Goal: Communication & Community: Answer question/provide support

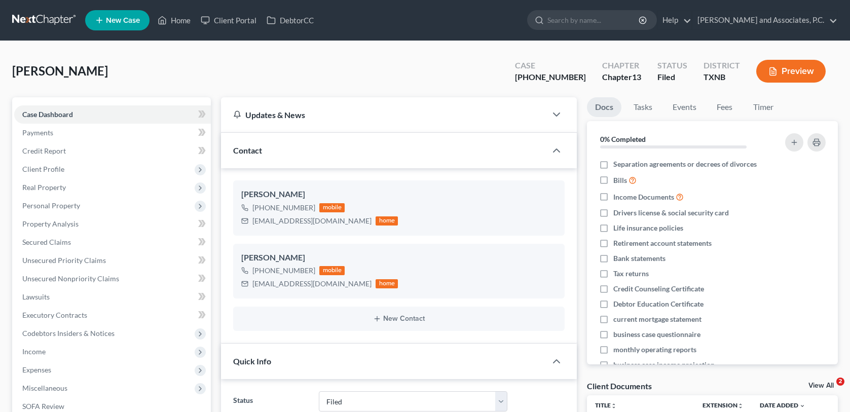
select select "5"
select select "0"
click at [182, 20] on link "Home" at bounding box center [174, 20] width 43 height 18
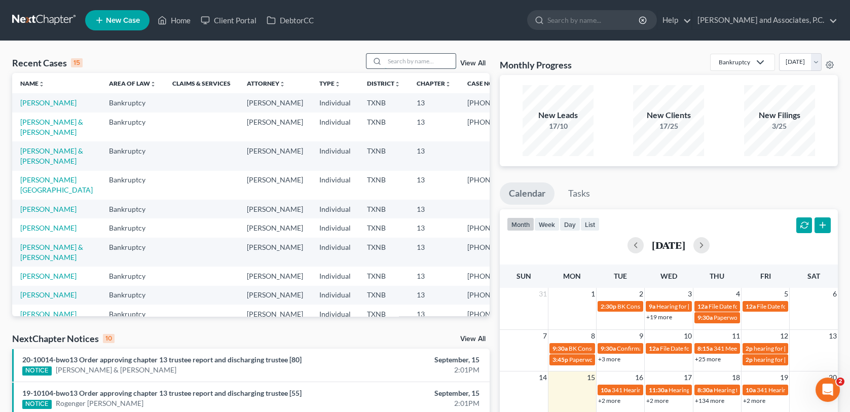
click at [397, 62] on input "search" at bounding box center [420, 61] width 71 height 15
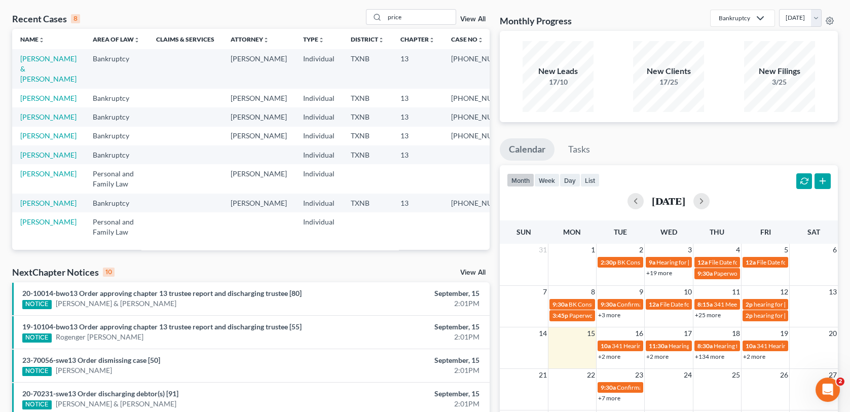
scroll to position [51, 0]
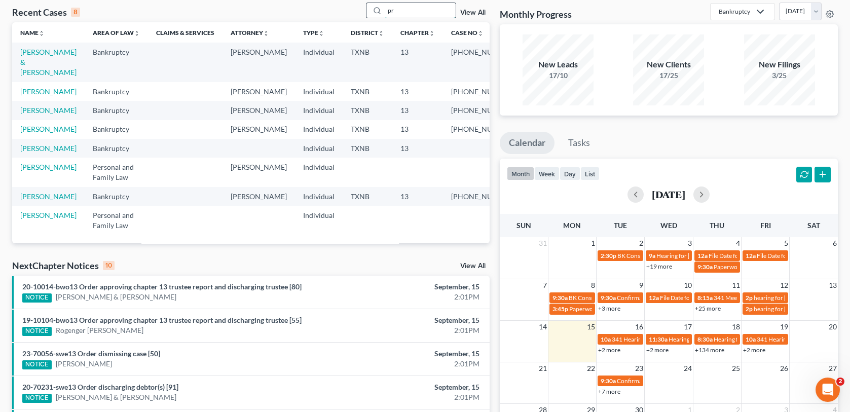
type input "p"
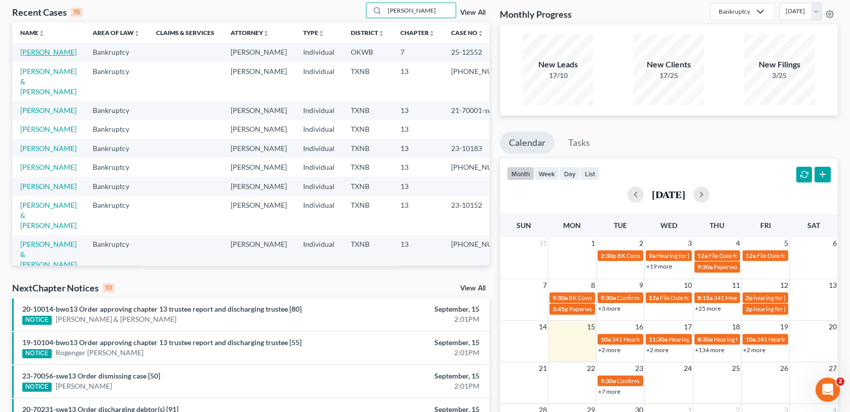
type input "[PERSON_NAME]"
click at [29, 54] on link "[PERSON_NAME]" at bounding box center [48, 52] width 56 height 9
select select "1"
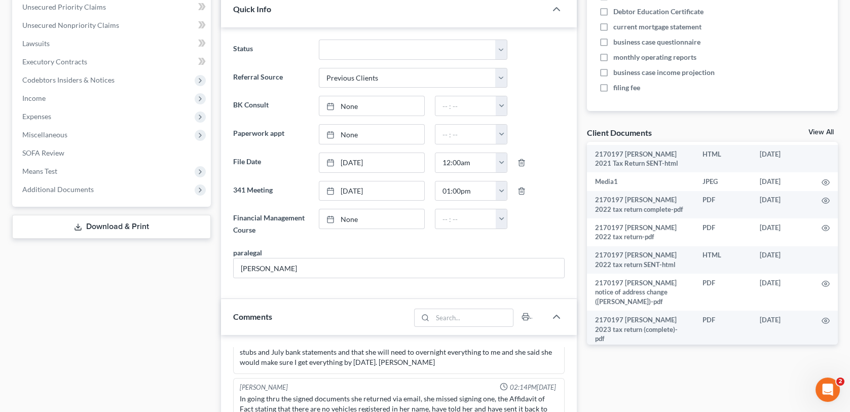
scroll to position [1053, 0]
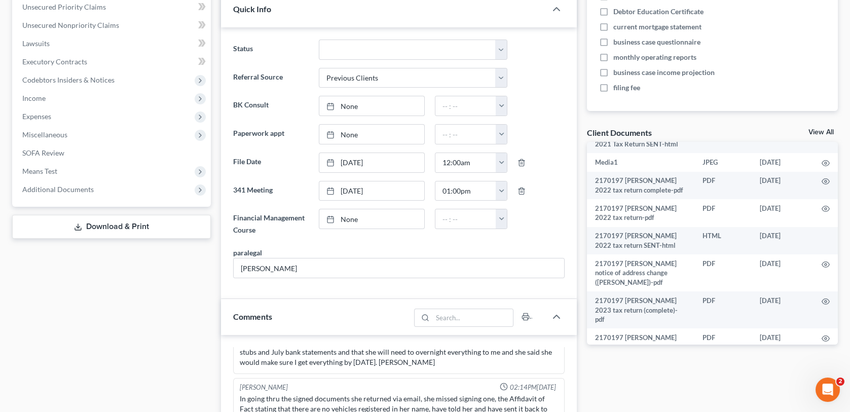
click at [818, 133] on link "View All" at bounding box center [821, 132] width 25 height 7
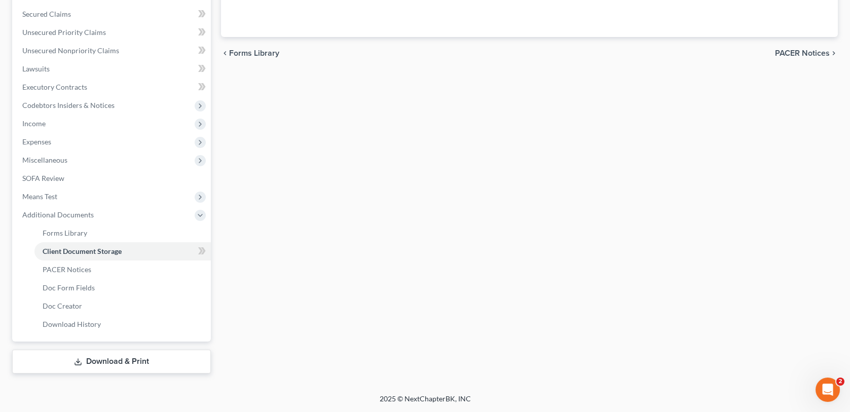
scroll to position [109, 0]
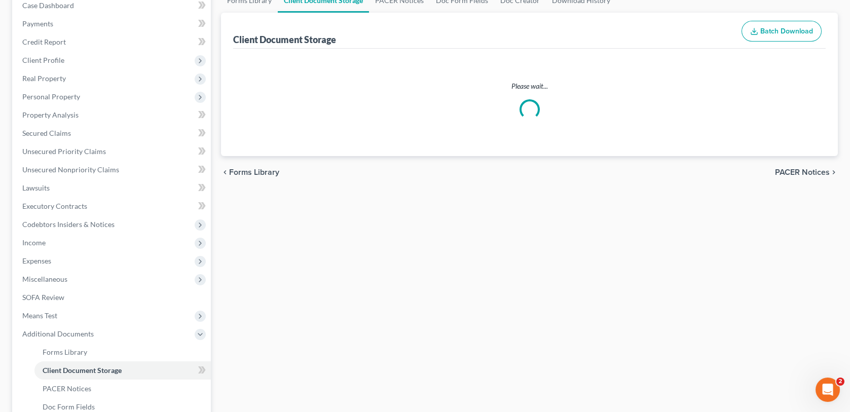
select select "2"
select select "3"
select select "0"
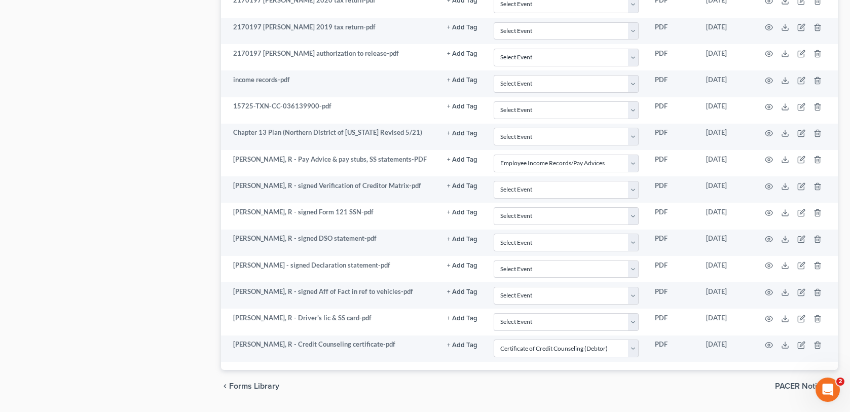
scroll to position [1022, 0]
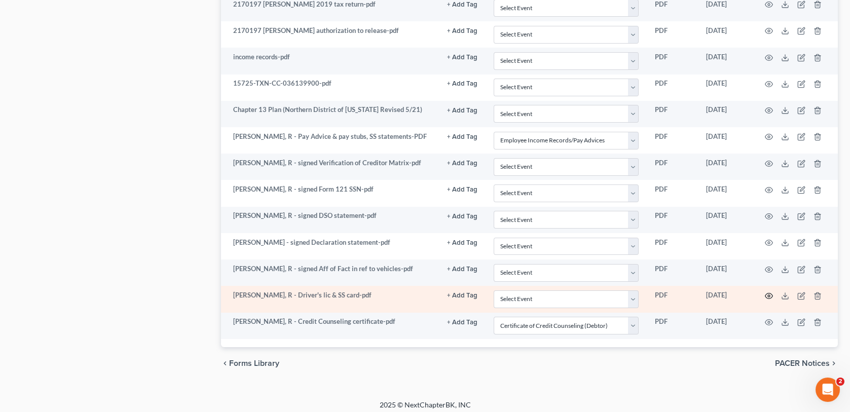
click at [768, 295] on circle "button" at bounding box center [769, 296] width 2 height 2
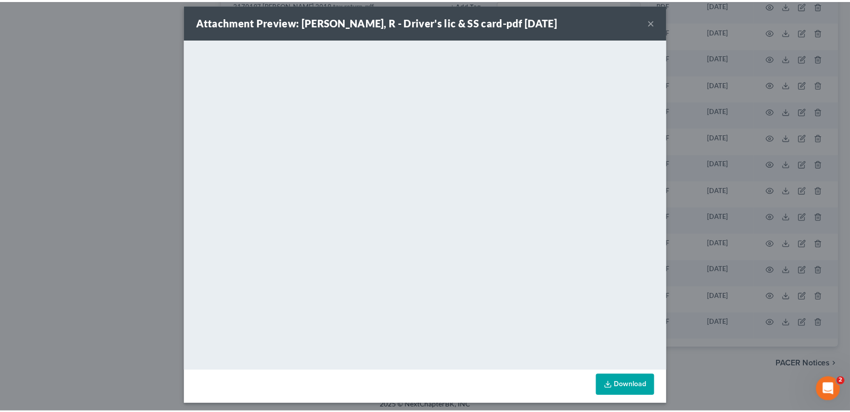
scroll to position [12, 0]
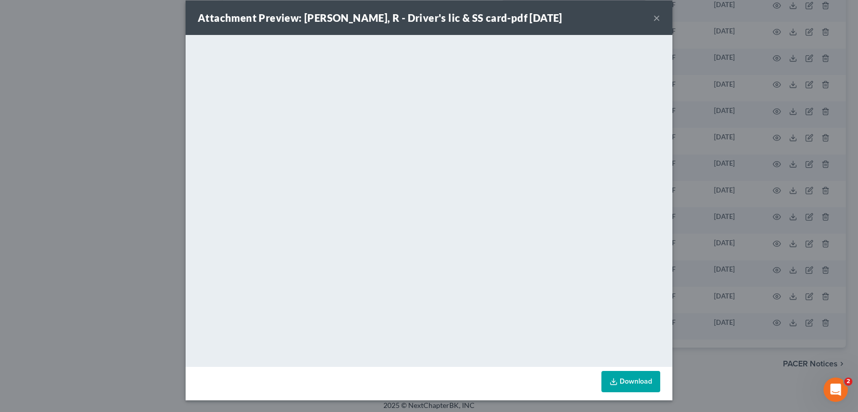
click at [653, 20] on button "×" at bounding box center [656, 18] width 7 height 12
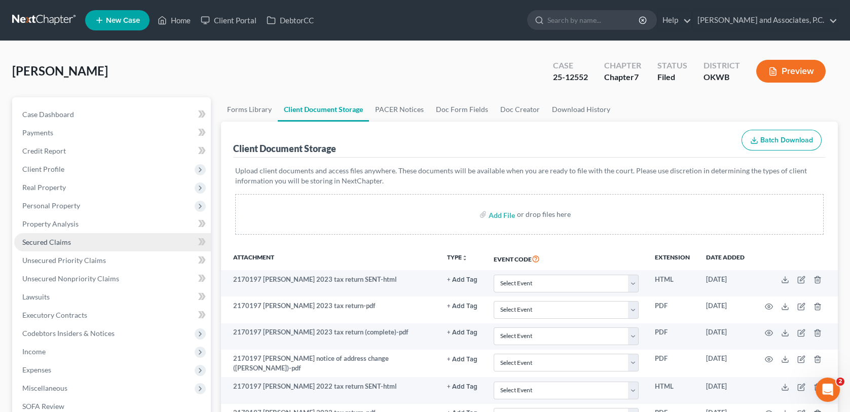
scroll to position [0, 0]
click at [169, 21] on link "Home" at bounding box center [174, 20] width 43 height 18
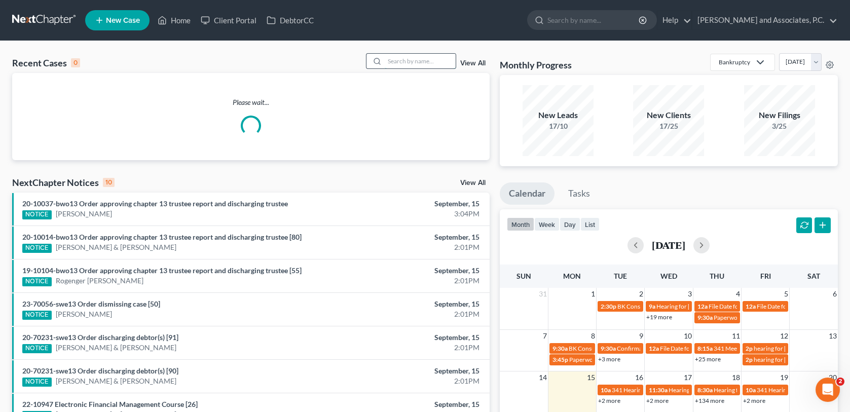
click at [407, 61] on input "search" at bounding box center [420, 61] width 71 height 15
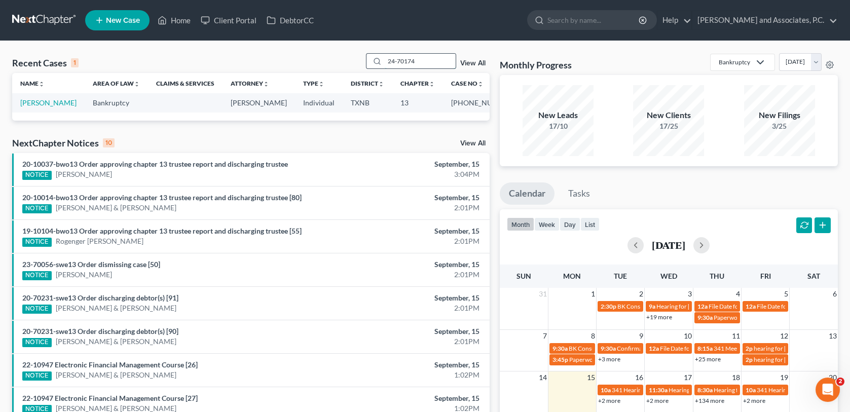
click at [403, 62] on input "24-70174" at bounding box center [420, 61] width 71 height 15
drag, startPoint x: 419, startPoint y: 61, endPoint x: 375, endPoint y: 62, distance: 43.6
click at [375, 62] on div "24-70174" at bounding box center [411, 61] width 90 height 16
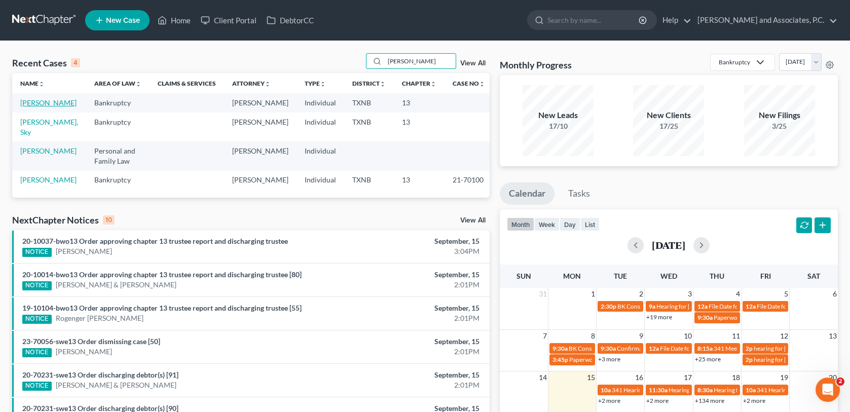
type input "[PERSON_NAME]"
click at [32, 105] on link "[PERSON_NAME]" at bounding box center [48, 102] width 56 height 9
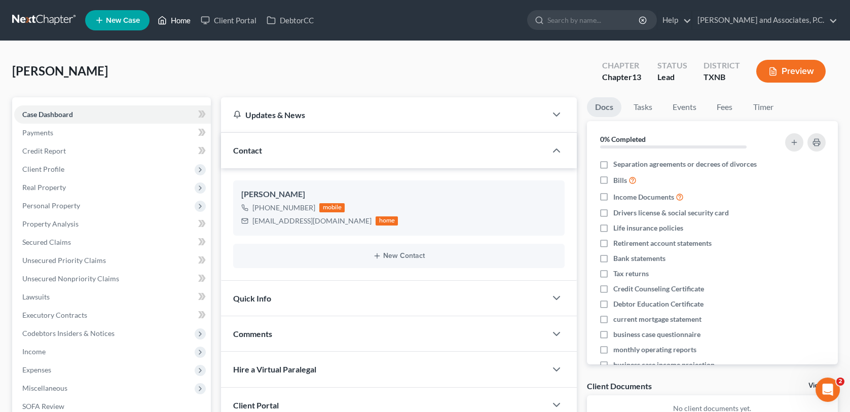
click at [180, 18] on link "Home" at bounding box center [174, 20] width 43 height 18
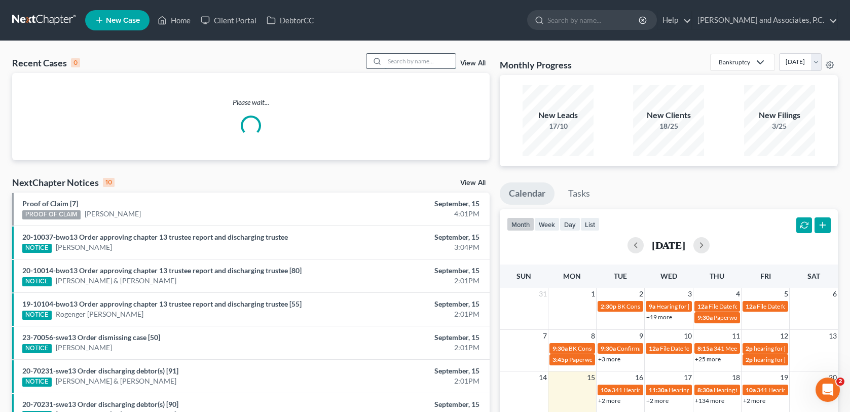
click at [414, 63] on input "search" at bounding box center [420, 61] width 71 height 15
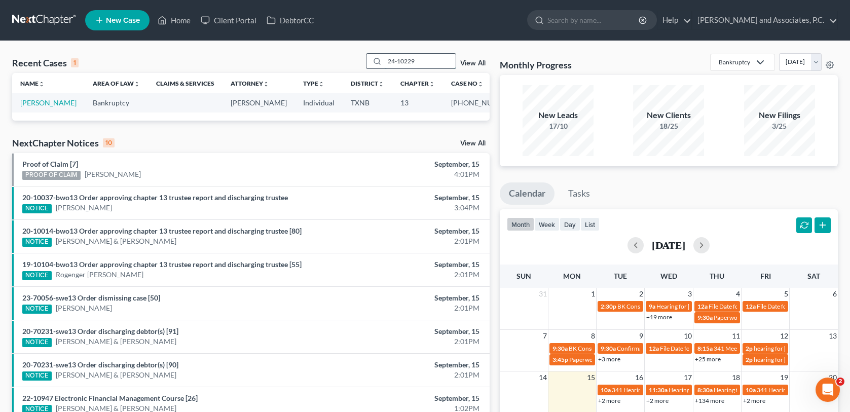
click at [426, 64] on input "24-10229" at bounding box center [420, 61] width 71 height 15
click at [415, 59] on input "23-10183" at bounding box center [420, 61] width 71 height 15
type input "2"
click at [423, 63] on input "24-70120" at bounding box center [420, 61] width 71 height 15
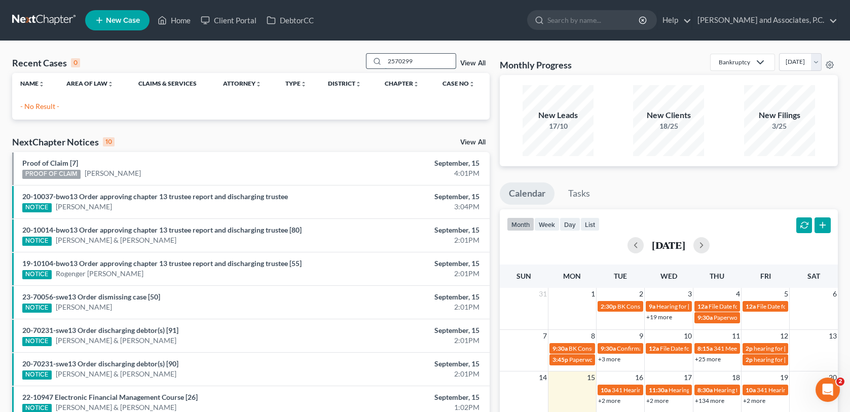
click at [395, 60] on input "2570299" at bounding box center [420, 61] width 71 height 15
click at [411, 60] on input "25-70299" at bounding box center [420, 61] width 71 height 15
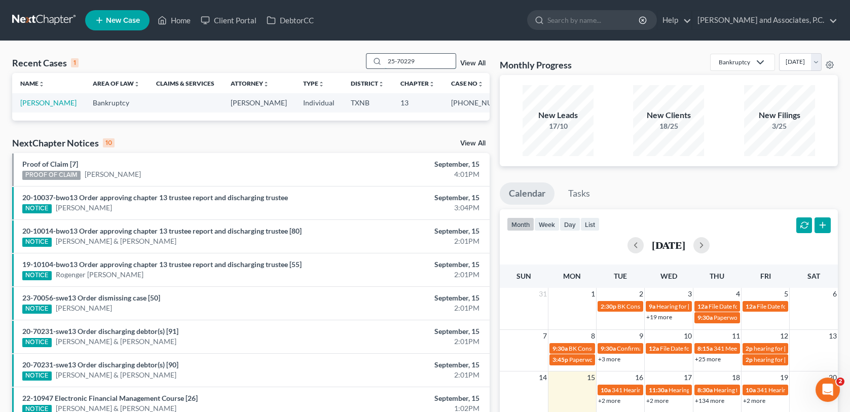
click at [395, 61] on input "25-70229" at bounding box center [420, 61] width 71 height 15
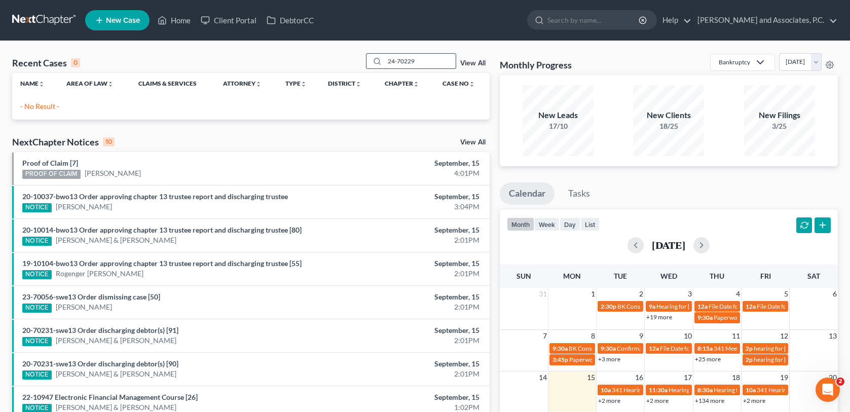
click at [407, 61] on input "24-70229" at bounding box center [420, 61] width 71 height 15
click at [411, 60] on input "24-70029" at bounding box center [420, 61] width 71 height 15
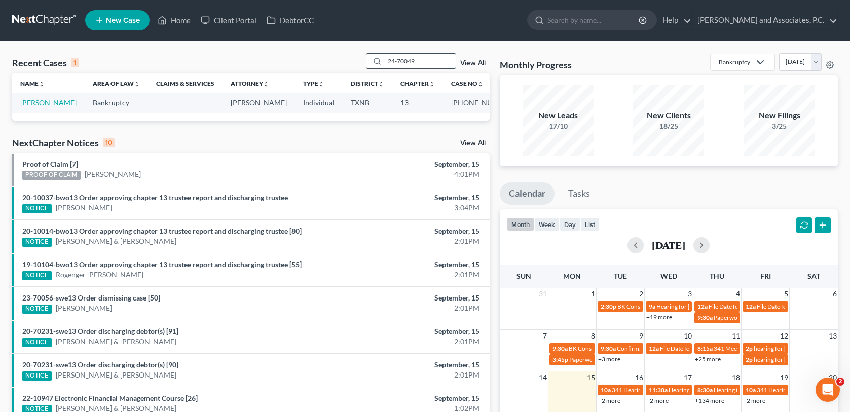
click at [411, 60] on input "24-70049" at bounding box center [420, 61] width 71 height 15
drag, startPoint x: 418, startPoint y: 61, endPoint x: 372, endPoint y: 69, distance: 46.9
click at [372, 69] on div "Recent Cases 1 24-70079 View All" at bounding box center [251, 63] width 478 height 20
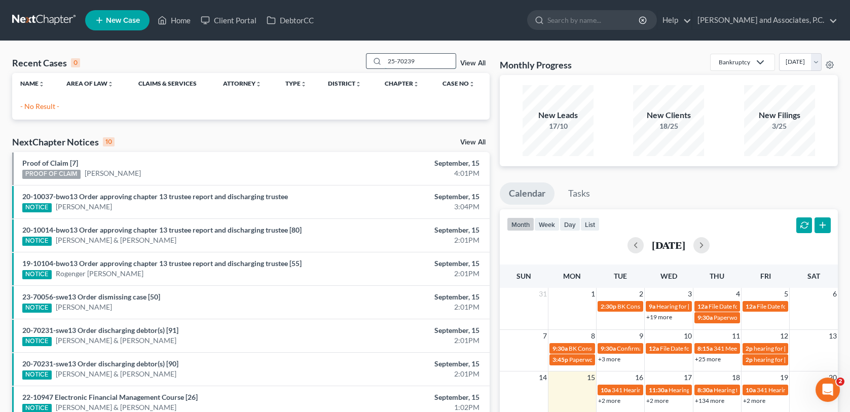
click at [411, 61] on input "25-70239" at bounding box center [420, 61] width 71 height 15
click at [411, 60] on input "25-70279" at bounding box center [420, 61] width 71 height 15
click at [425, 59] on input "25-70237 9" at bounding box center [420, 61] width 71 height 15
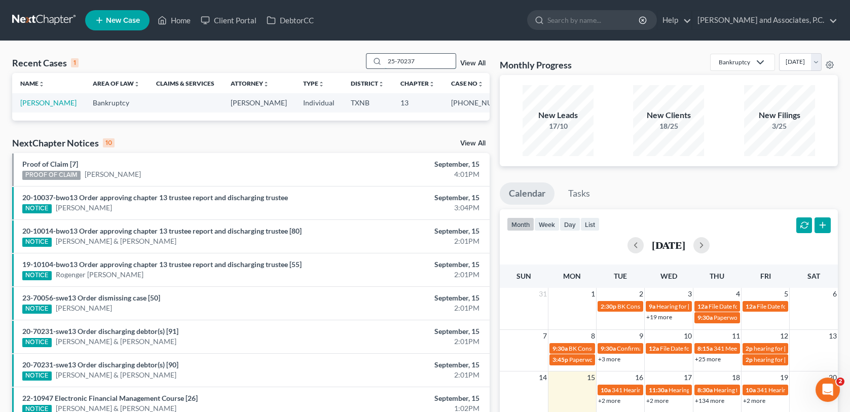
click at [416, 62] on input "25-70237" at bounding box center [420, 61] width 71 height 15
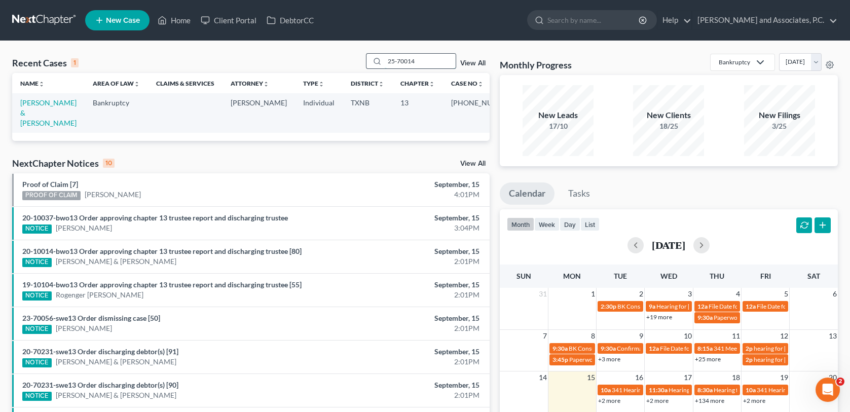
click at [430, 62] on input "25-70014" at bounding box center [420, 61] width 71 height 15
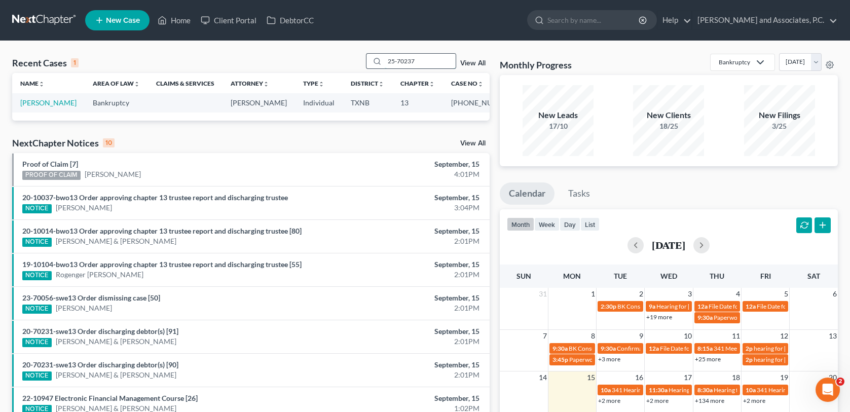
click at [421, 62] on input "25-70237" at bounding box center [420, 61] width 71 height 15
drag, startPoint x: 421, startPoint y: 62, endPoint x: 380, endPoint y: 60, distance: 41.7
click at [380, 60] on div "25-70237" at bounding box center [411, 61] width 90 height 16
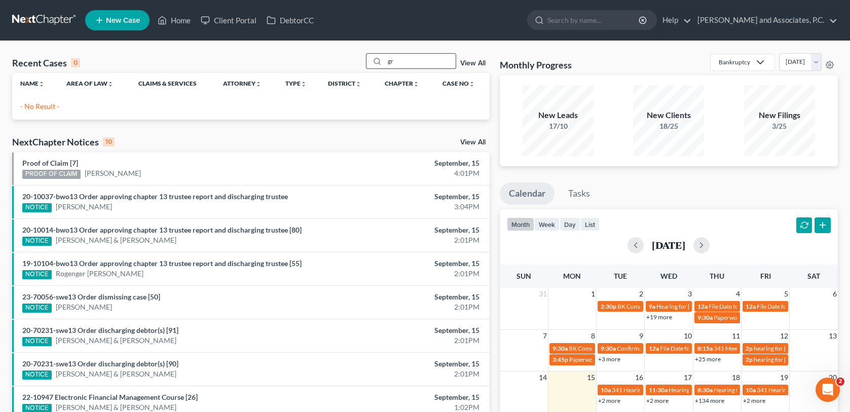
type input "g"
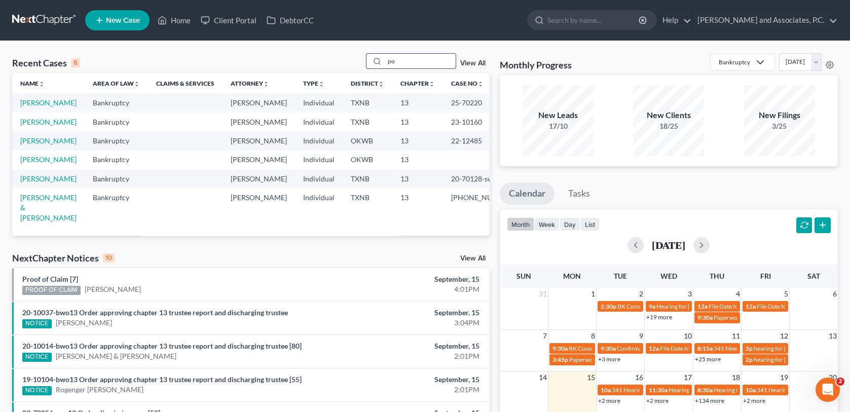
type input "p"
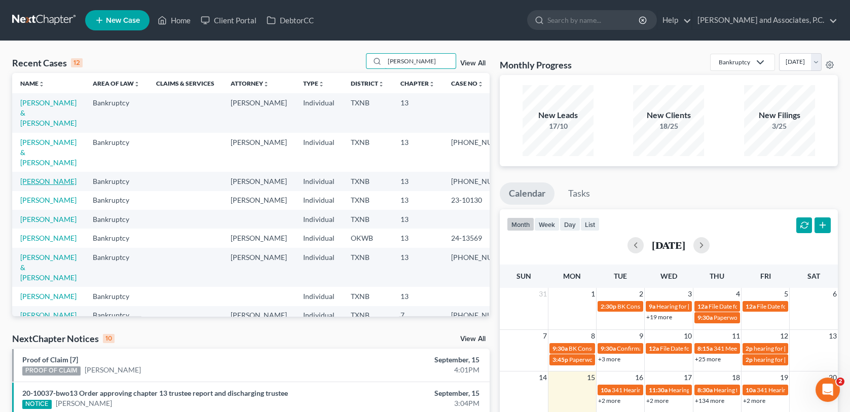
type input "[PERSON_NAME]"
click at [48, 177] on link "[PERSON_NAME]" at bounding box center [48, 181] width 56 height 9
select select "1"
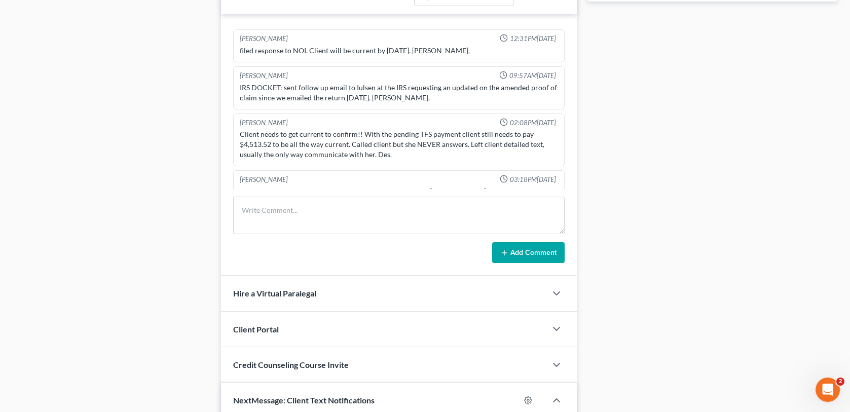
scroll to position [609, 0]
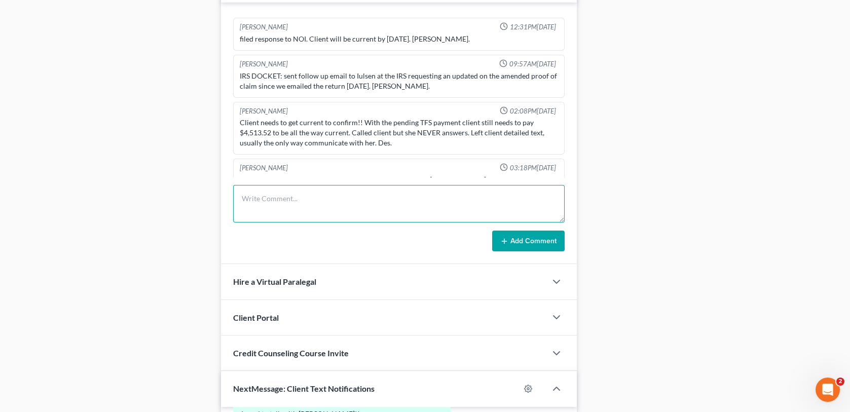
click at [281, 204] on textarea at bounding box center [398, 204] width 331 height 38
type textarea "Called client to confirm her appt on [DATE] 3:30 she did not answer, left voice…"
click at [529, 241] on button "Add Comment" at bounding box center [528, 241] width 73 height 21
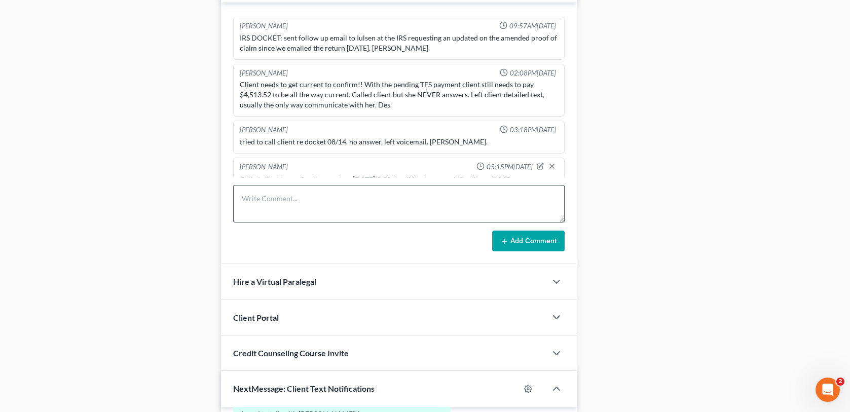
scroll to position [0, 0]
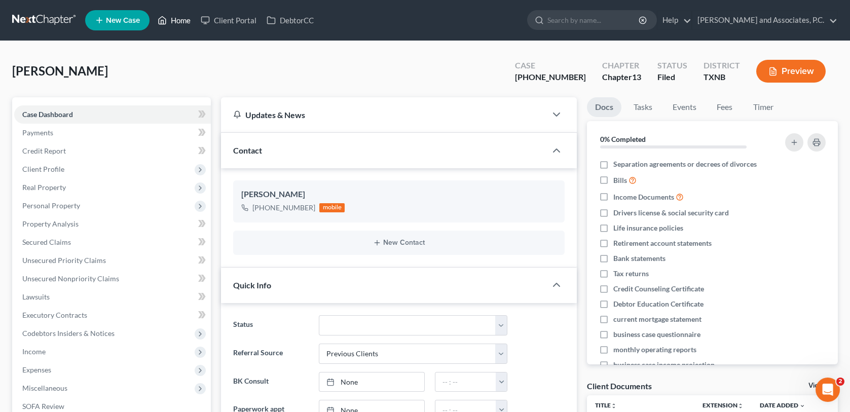
drag, startPoint x: 170, startPoint y: 17, endPoint x: 180, endPoint y: 37, distance: 22.2
click at [170, 17] on link "Home" at bounding box center [174, 20] width 43 height 18
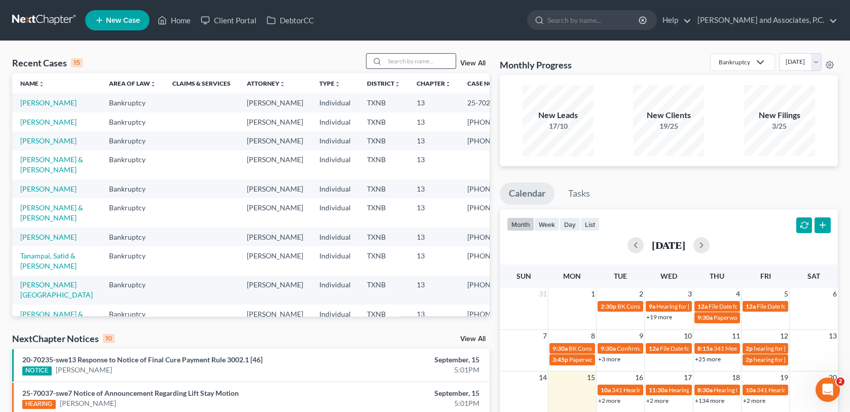
click at [427, 62] on input "search" at bounding box center [420, 61] width 71 height 15
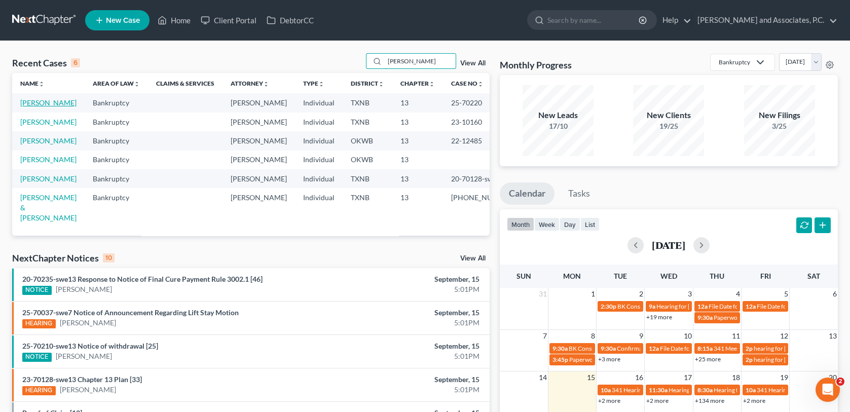
type input "[PERSON_NAME]"
click at [38, 105] on link "[PERSON_NAME]" at bounding box center [48, 102] width 56 height 9
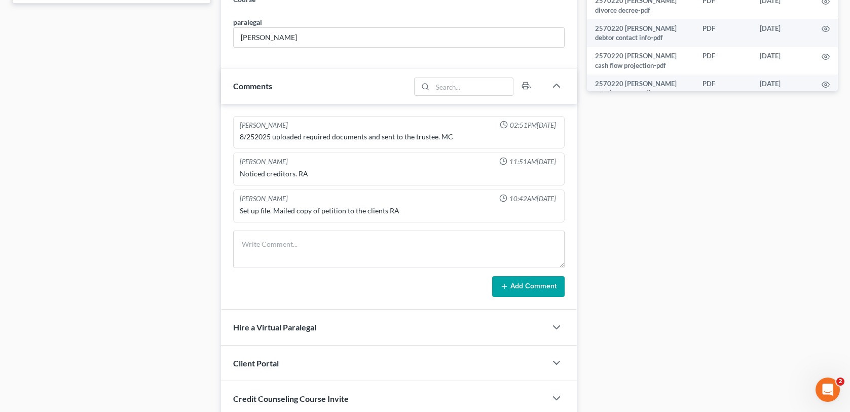
scroll to position [3643, 0]
click at [264, 249] on textarea at bounding box center [398, 250] width 331 height 38
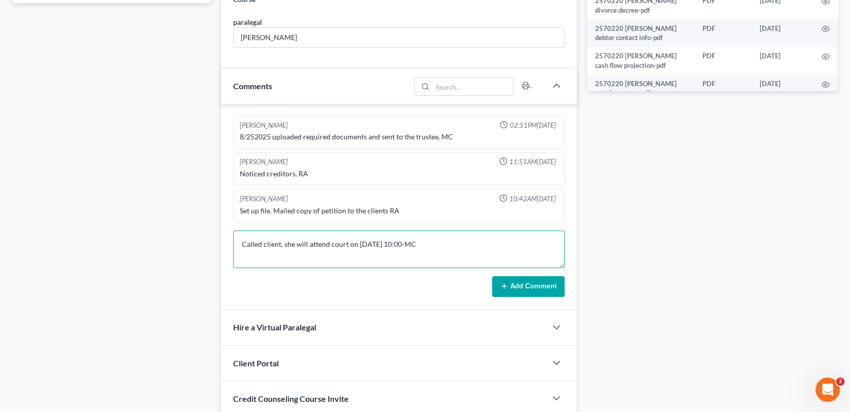
type textarea "Called client, she will attend court on [DATE] 10:00-MC"
click at [539, 287] on button "Add Comment" at bounding box center [528, 286] width 73 height 21
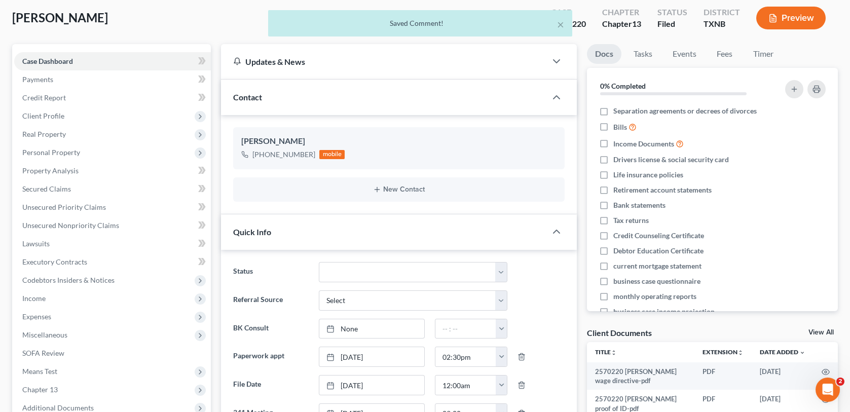
scroll to position [0, 0]
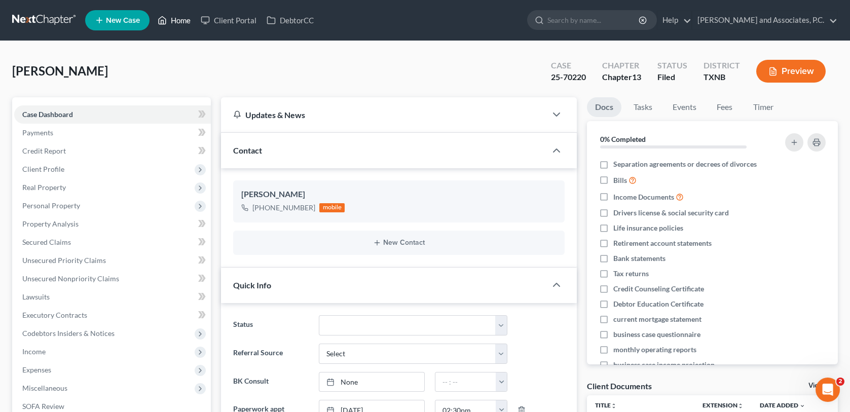
click at [178, 19] on link "Home" at bounding box center [174, 20] width 43 height 18
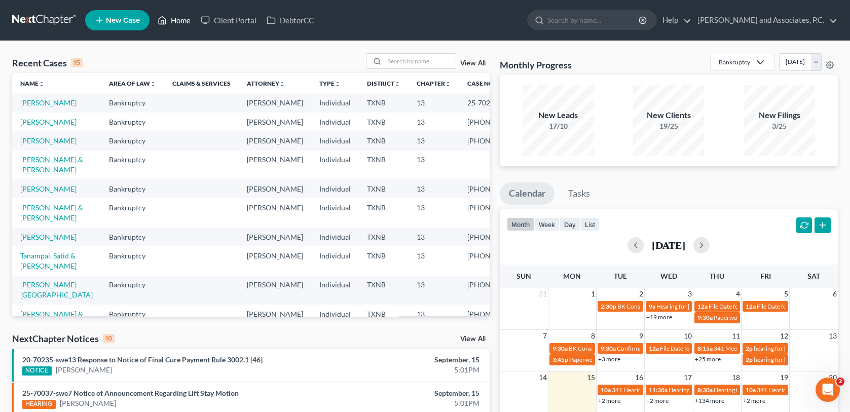
scroll to position [51, 0]
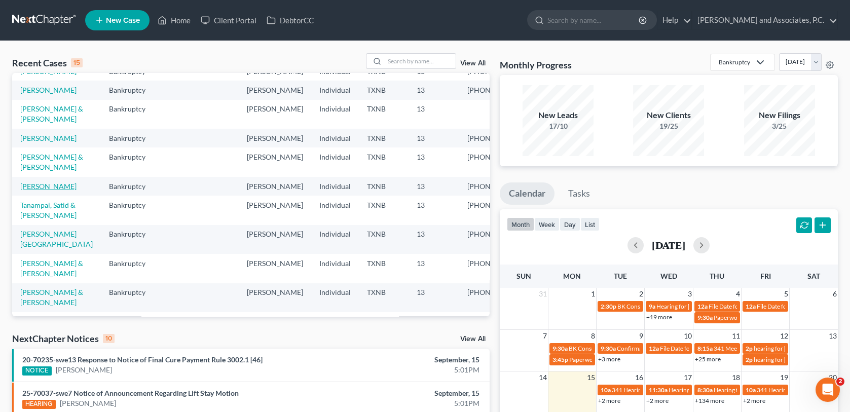
click at [58, 191] on link "[PERSON_NAME]" at bounding box center [48, 186] width 56 height 9
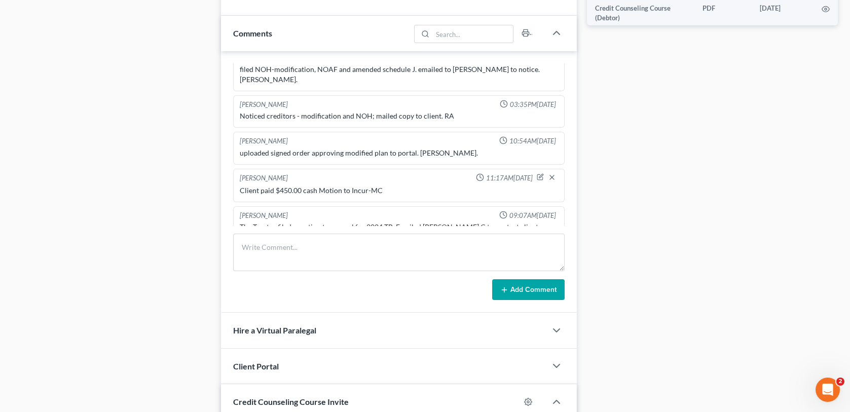
scroll to position [609, 0]
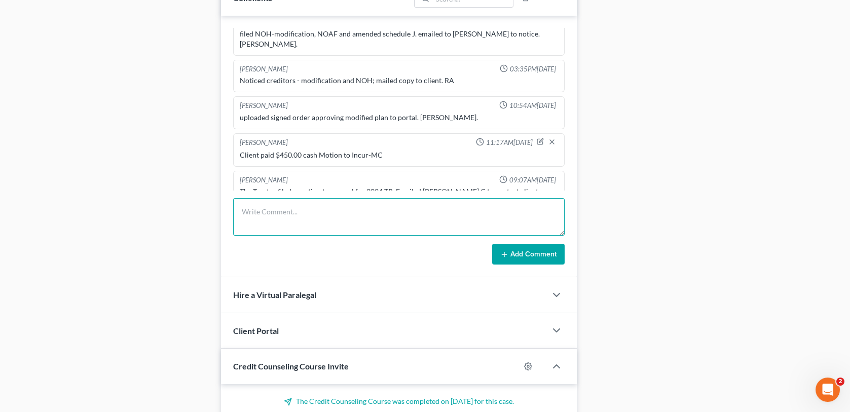
click at [254, 216] on textarea at bounding box center [398, 217] width 331 height 38
type textarea "called client to let her know she needs to attend court on [DATE] 10:00. No ans…"
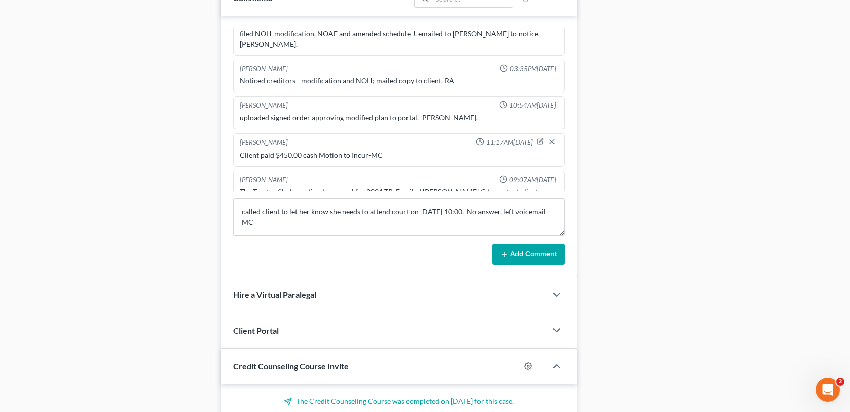
click at [526, 254] on button "Add Comment" at bounding box center [528, 254] width 73 height 21
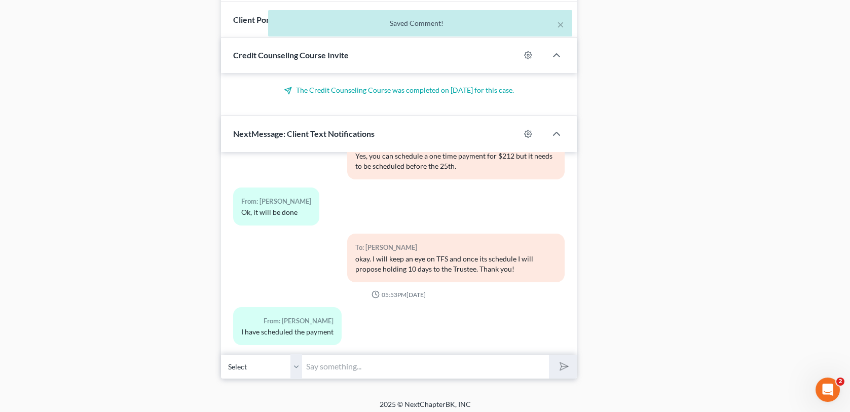
scroll to position [922, 0]
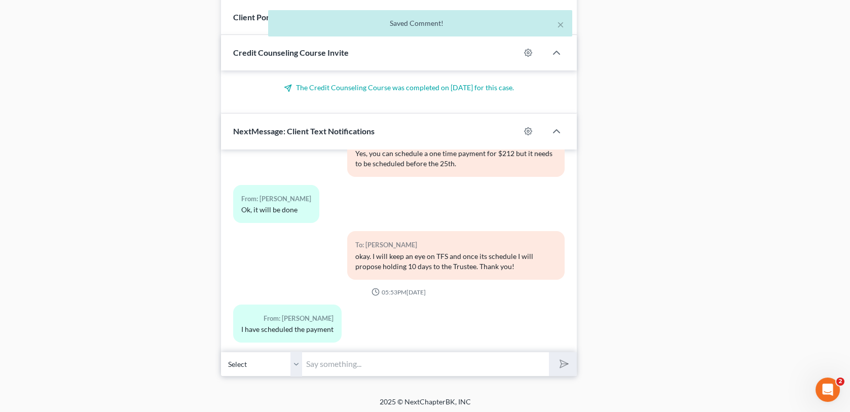
click at [348, 365] on input "text" at bounding box center [425, 364] width 246 height 25
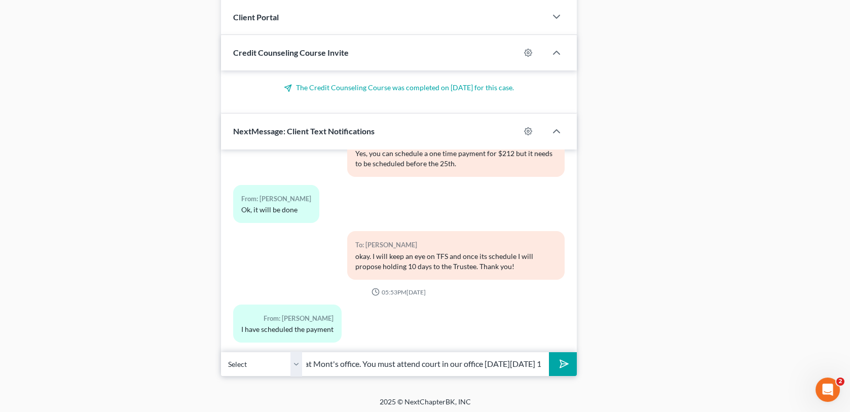
scroll to position [0, 167]
type input "[PERSON_NAME], this is [PERSON_NAME] C at Mont's office. You must attend court …"
click at [549, 352] on button "submit" at bounding box center [563, 364] width 28 height 24
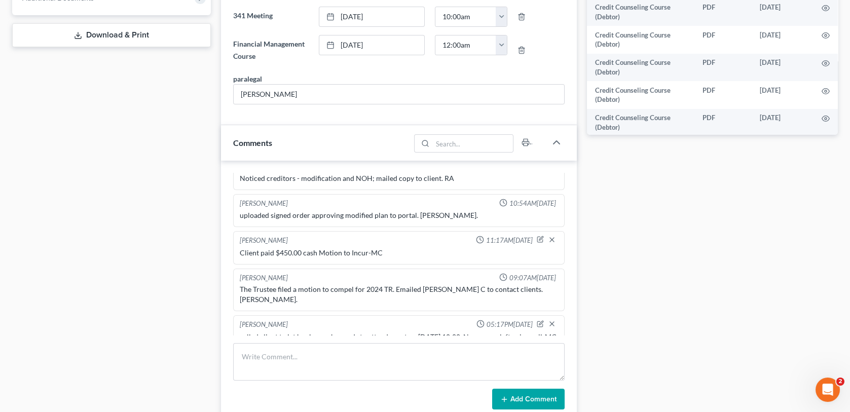
scroll to position [466, 0]
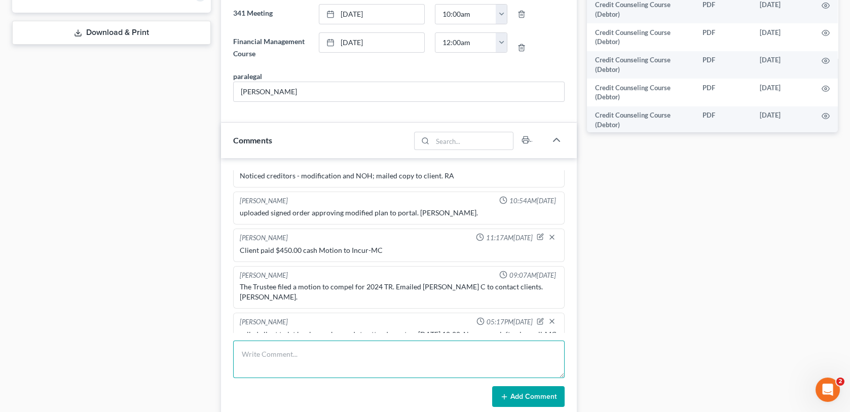
click at [247, 353] on textarea at bounding box center [398, 360] width 331 height 38
type textarea "sent client a text message about attending court on [DATE] 10:00-MC"
click at [520, 399] on button "Add Comment" at bounding box center [528, 396] width 73 height 21
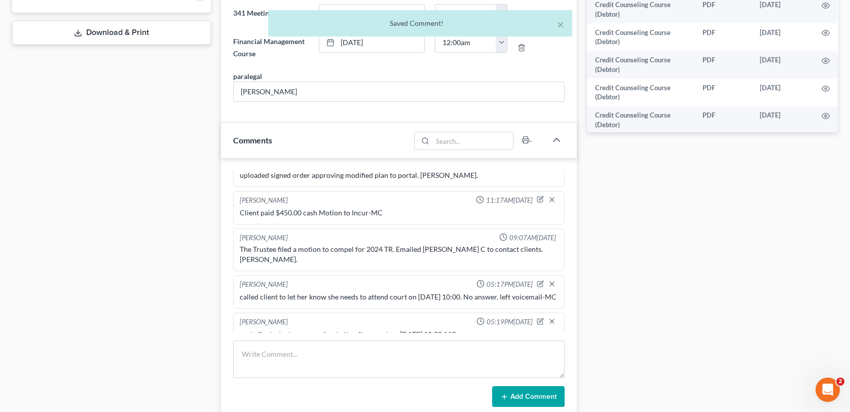
scroll to position [0, 0]
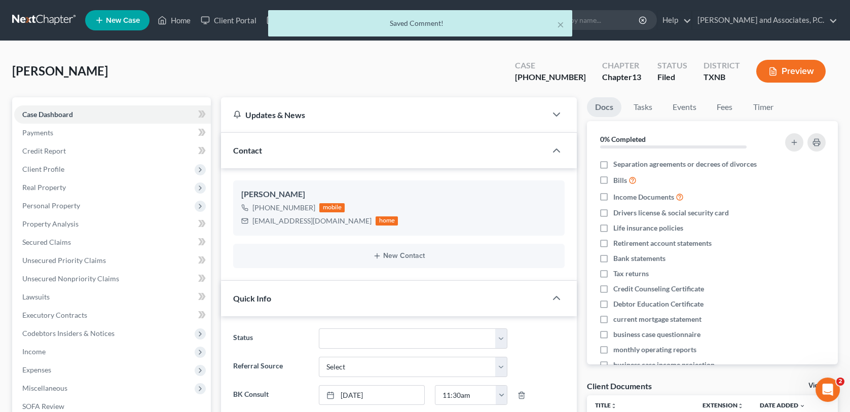
click at [185, 23] on div "× Saved Comment!" at bounding box center [420, 25] width 850 height 31
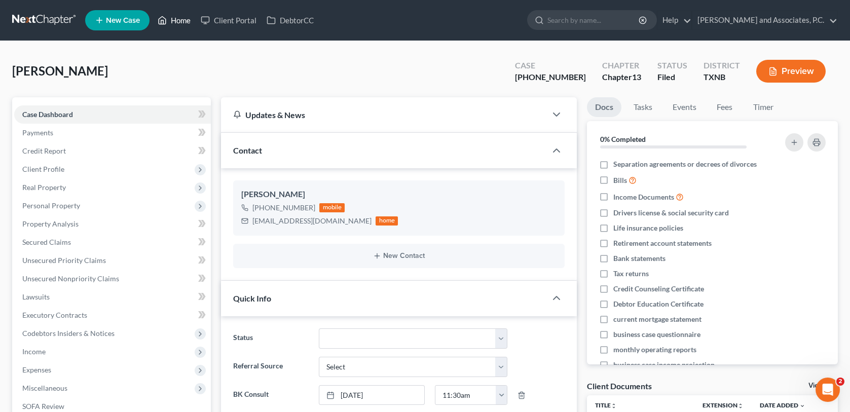
click at [181, 23] on link "Home" at bounding box center [174, 20] width 43 height 18
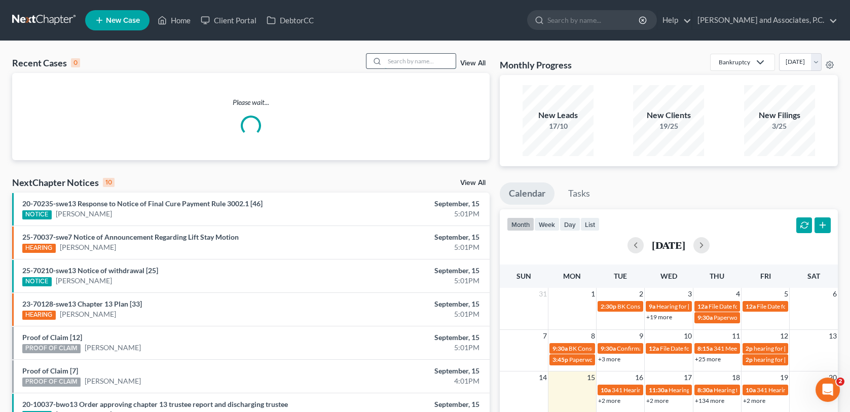
click at [391, 62] on input "search" at bounding box center [420, 61] width 71 height 15
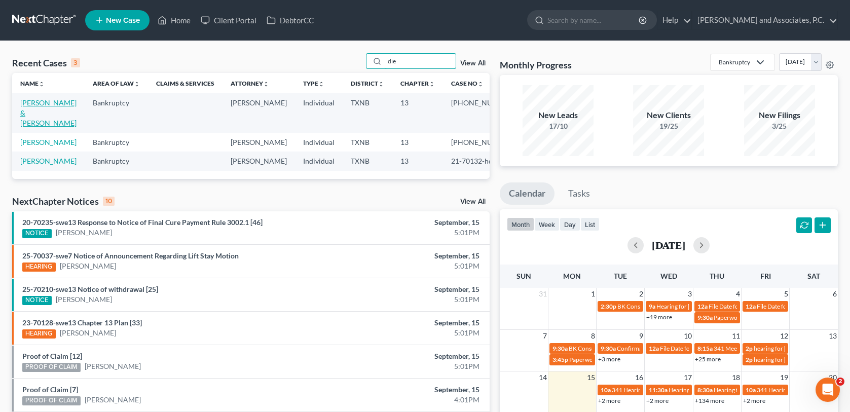
type input "die"
click at [35, 102] on link "[PERSON_NAME] & [PERSON_NAME]" at bounding box center [48, 112] width 56 height 29
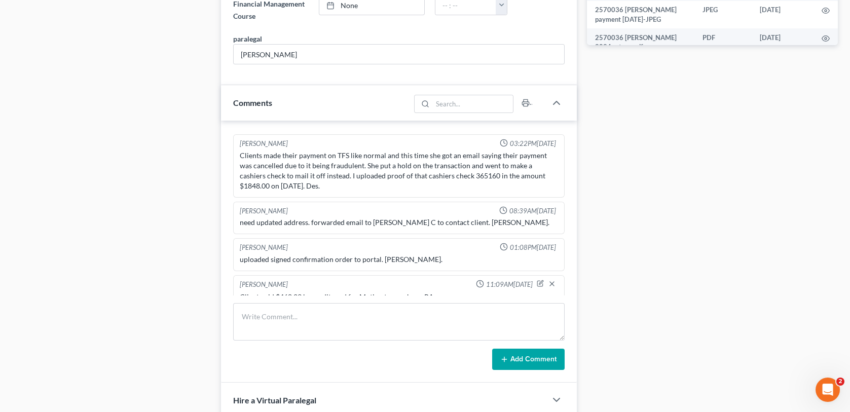
scroll to position [609, 0]
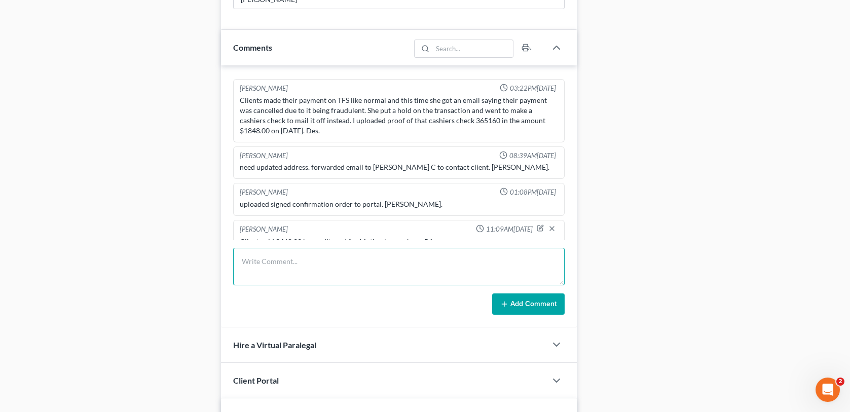
click at [258, 271] on textarea at bounding box center [398, 267] width 331 height 38
type textarea "Spoke with client on the phone she and her husband will attend court on [DATE] …"
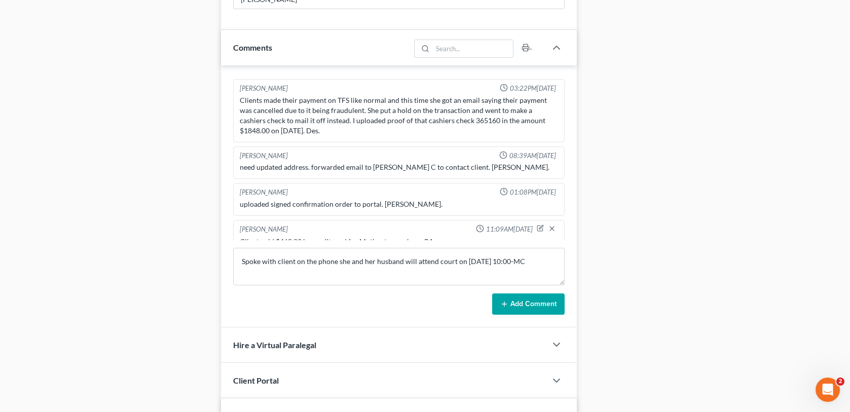
click at [512, 306] on button "Add Comment" at bounding box center [528, 304] width 73 height 21
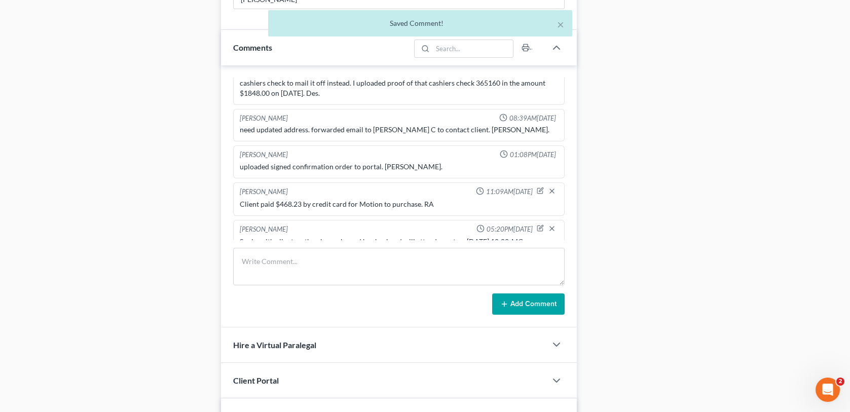
scroll to position [0, 0]
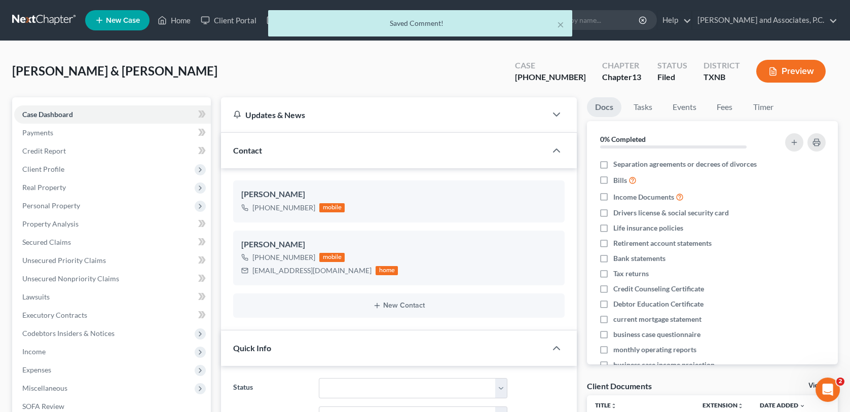
drag, startPoint x: 186, startPoint y: 17, endPoint x: 185, endPoint y: 24, distance: 6.6
click at [186, 17] on div "× Saved Comment!" at bounding box center [420, 25] width 850 height 31
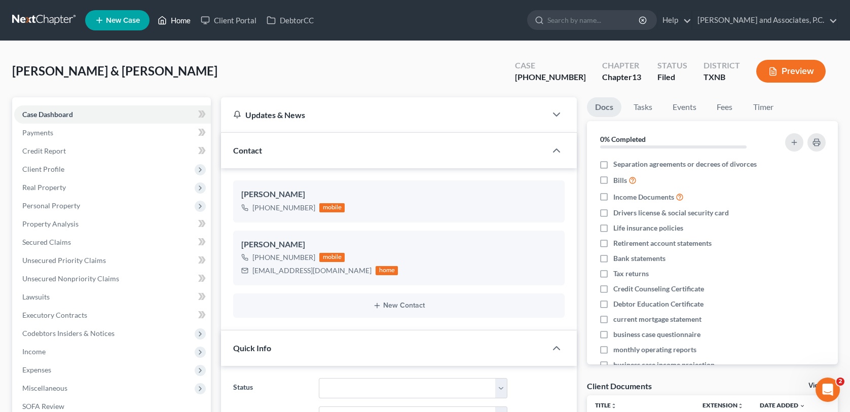
click at [180, 21] on link "Home" at bounding box center [174, 20] width 43 height 18
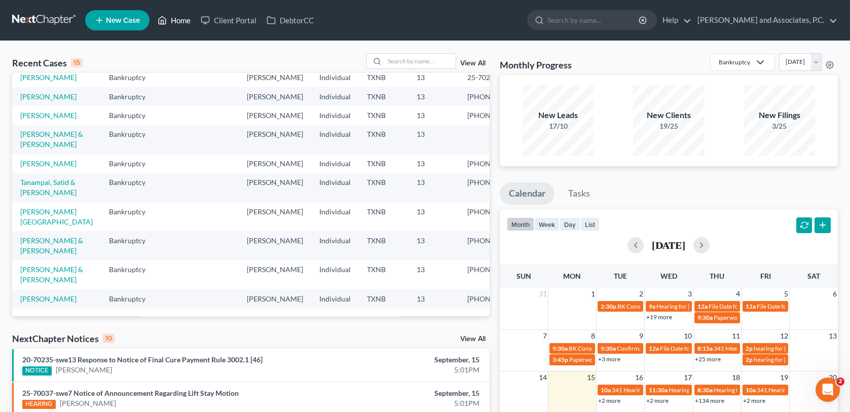
scroll to position [203, 0]
click at [55, 162] on link "[PERSON_NAME]" at bounding box center [48, 163] width 56 height 9
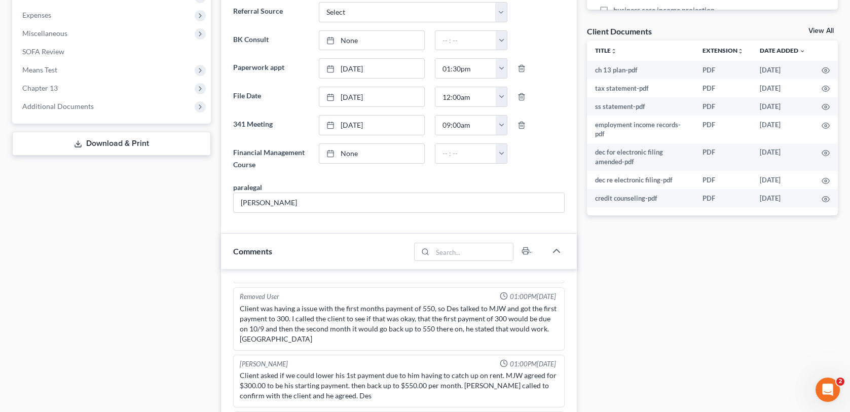
scroll to position [558, 0]
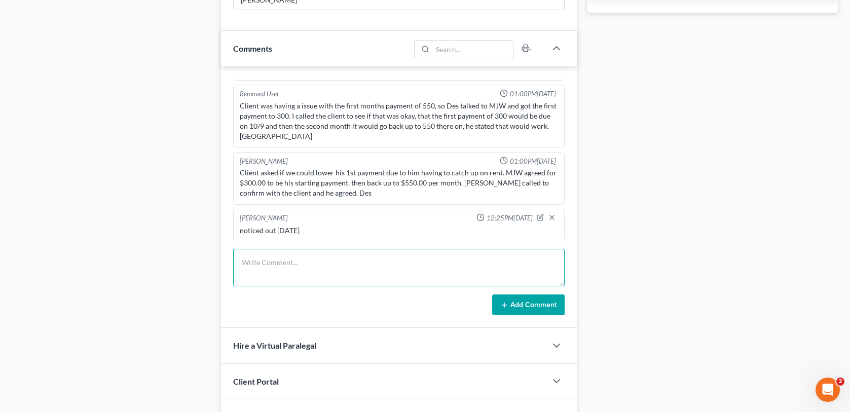
click at [259, 260] on textarea at bounding box center [398, 268] width 331 height 38
type textarea "spoke with client on the phone, he will attend court on [DATE] 10:00-MC"
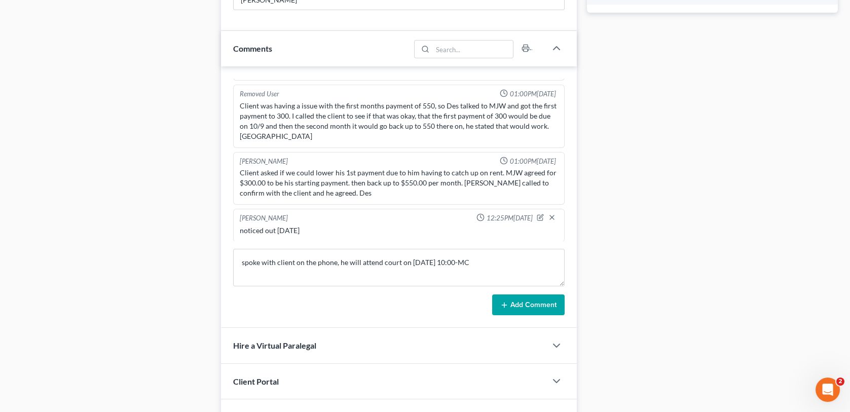
click at [515, 304] on button "Add Comment" at bounding box center [528, 305] width 73 height 21
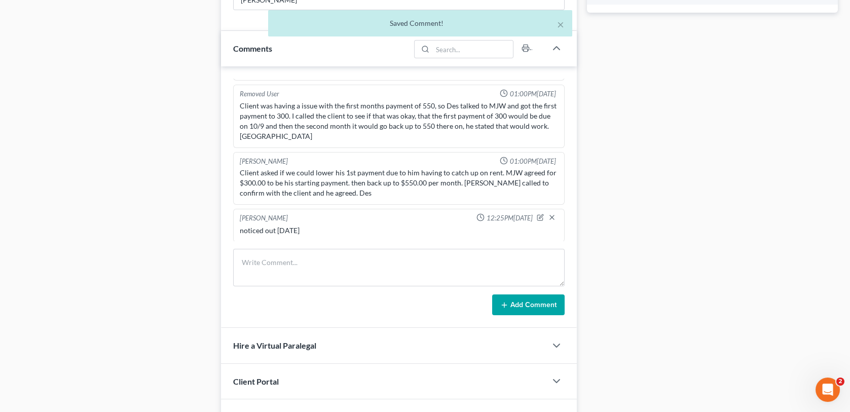
scroll to position [289, 0]
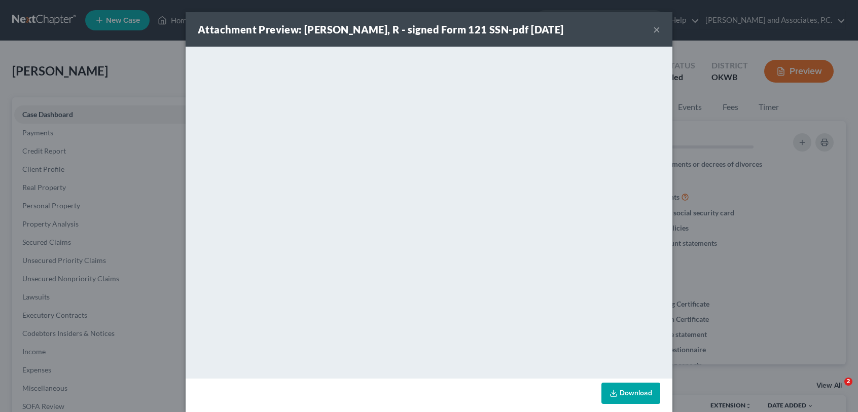
select select "5"
select select "1"
select select "0"
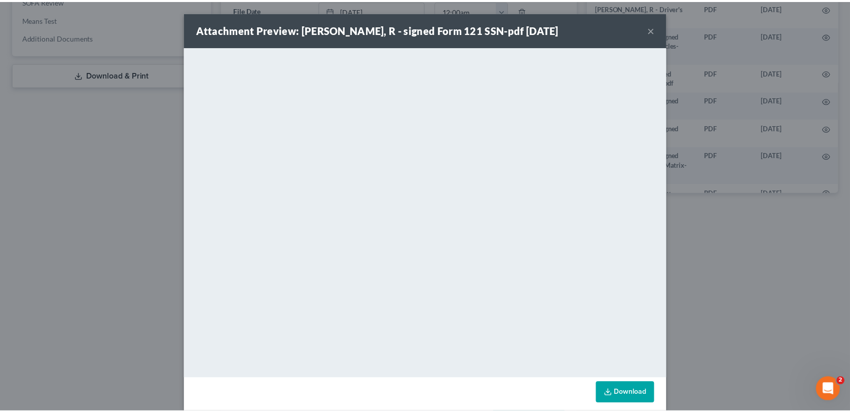
scroll to position [3137, 0]
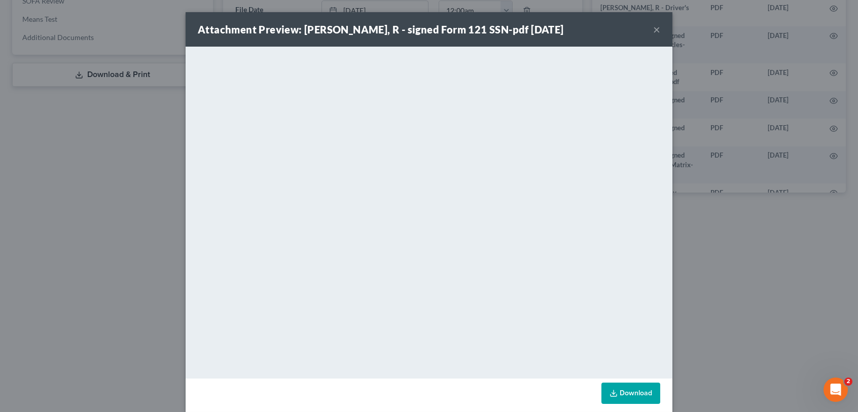
click at [653, 28] on button "×" at bounding box center [656, 29] width 7 height 12
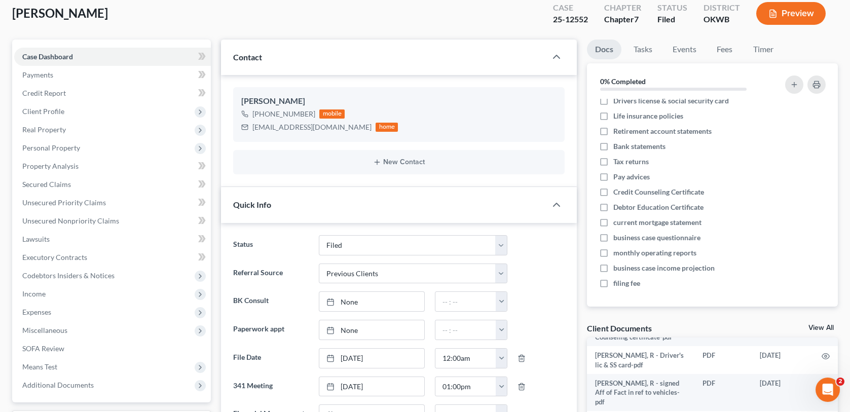
scroll to position [0, 0]
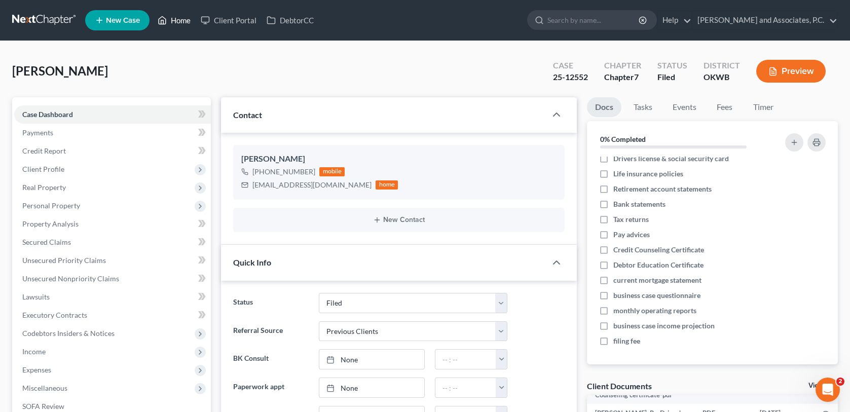
click at [184, 21] on link "Home" at bounding box center [174, 20] width 43 height 18
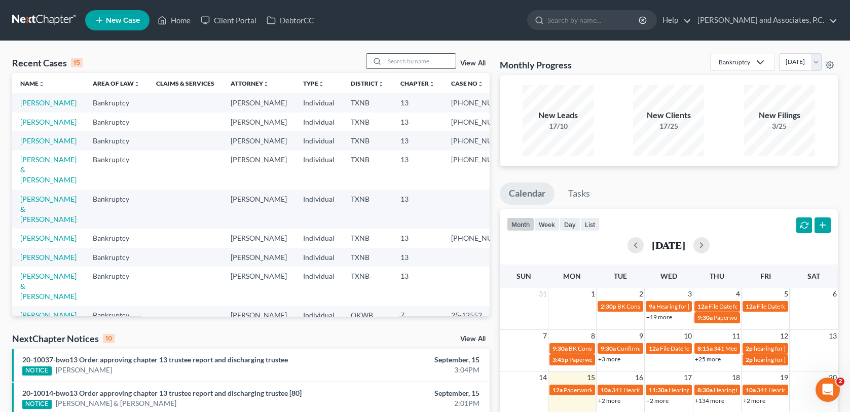
click at [411, 62] on input "search" at bounding box center [420, 61] width 71 height 15
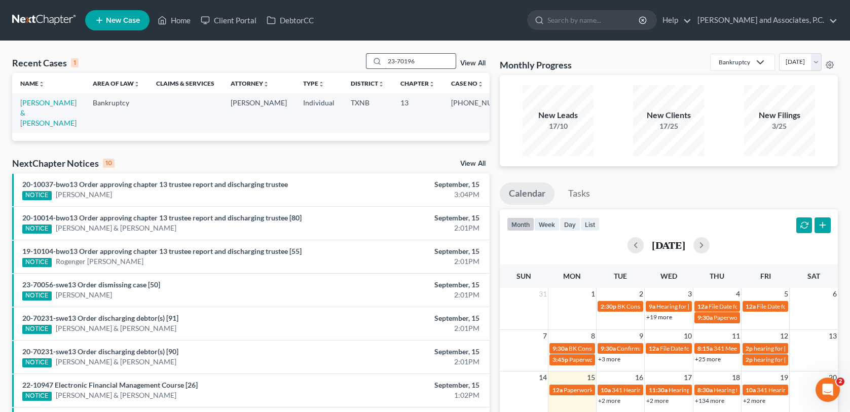
drag, startPoint x: 419, startPoint y: 59, endPoint x: 384, endPoint y: 60, distance: 35.0
click at [384, 60] on div "23-70196" at bounding box center [411, 61] width 90 height 16
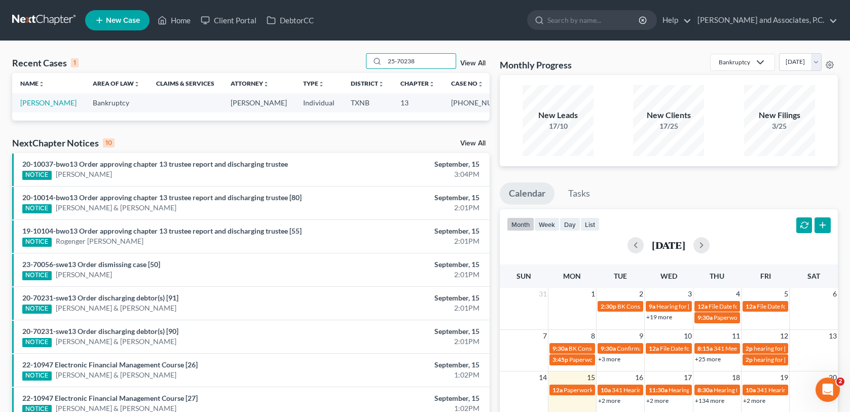
type input "25-70238"
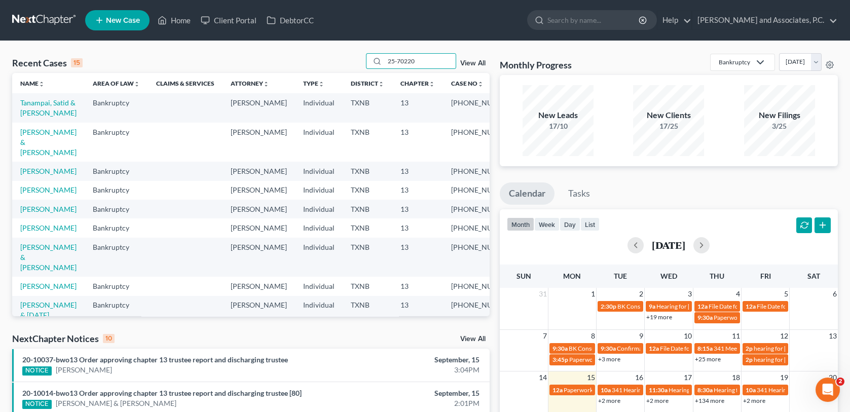
type input "25-70220"
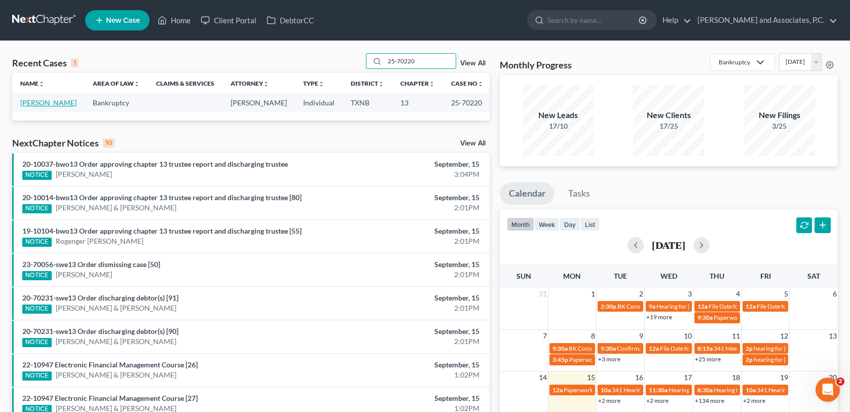
click at [49, 102] on link "[PERSON_NAME]" at bounding box center [48, 102] width 56 height 9
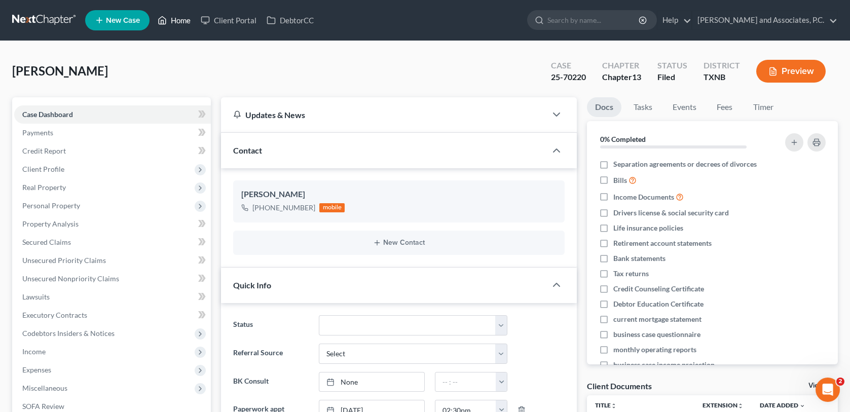
drag, startPoint x: 172, startPoint y: 19, endPoint x: 193, endPoint y: 27, distance: 21.8
click at [172, 19] on link "Home" at bounding box center [174, 20] width 43 height 18
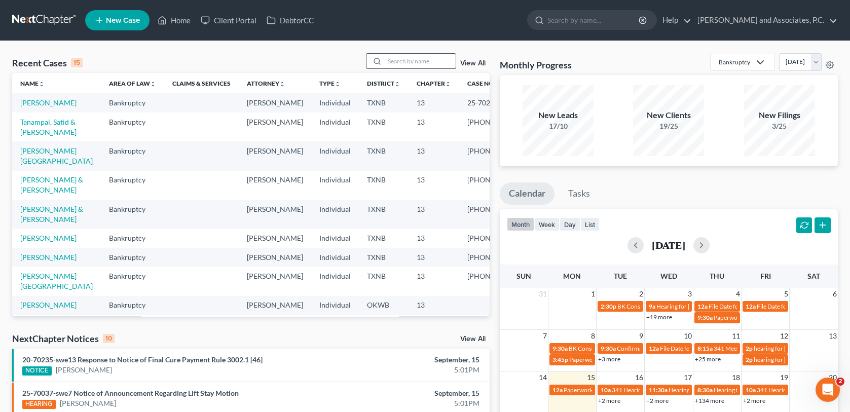
click at [388, 59] on input "search" at bounding box center [420, 61] width 71 height 15
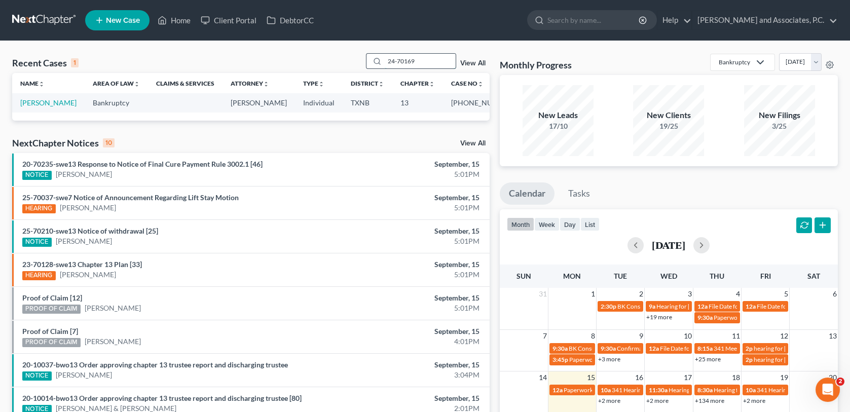
click at [395, 61] on input "24-70169" at bounding box center [420, 61] width 71 height 15
type input "23-70169"
click at [54, 101] on link "[PERSON_NAME]" at bounding box center [48, 102] width 56 height 9
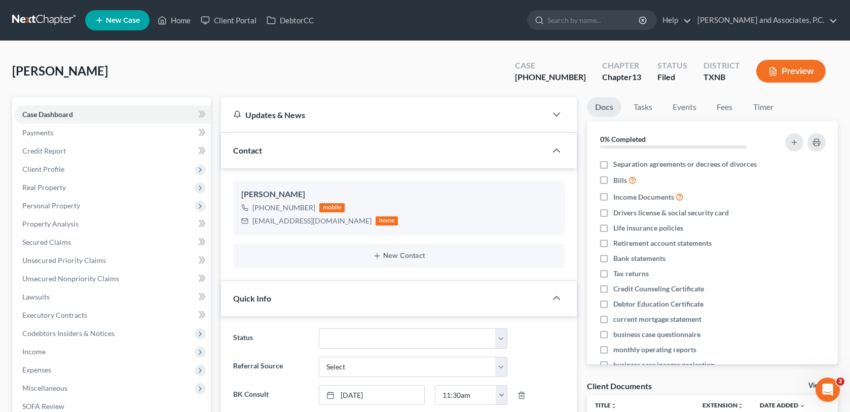
scroll to position [1014, 0]
click at [177, 23] on link "Home" at bounding box center [174, 20] width 43 height 18
click at [183, 20] on link "Home" at bounding box center [174, 20] width 43 height 18
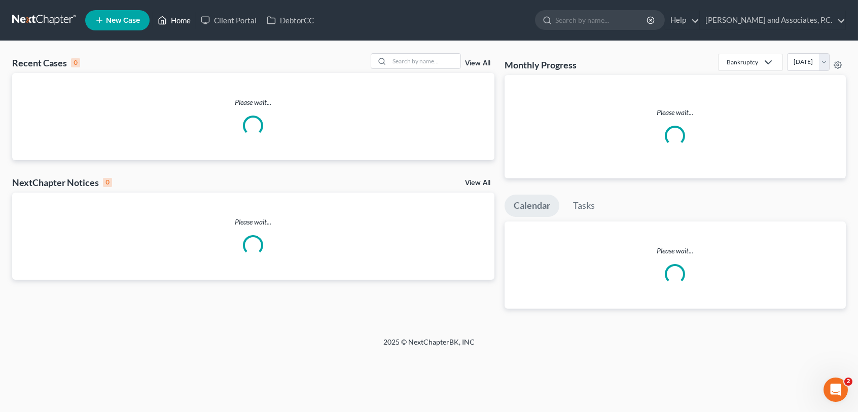
click at [176, 18] on link "Home" at bounding box center [174, 20] width 43 height 18
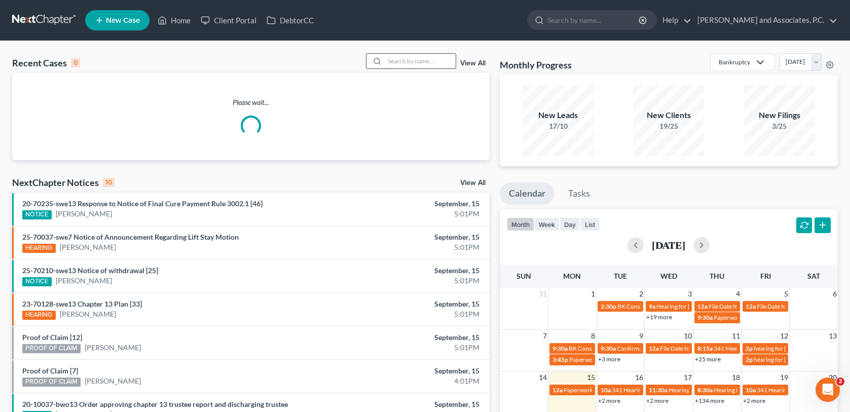
click at [398, 57] on input "search" at bounding box center [420, 61] width 71 height 15
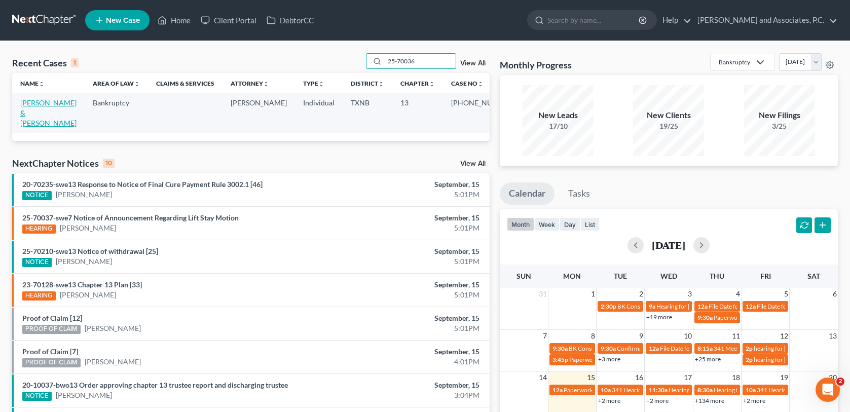
type input "25-70036"
click at [49, 105] on link "[PERSON_NAME] & [PERSON_NAME]" at bounding box center [48, 112] width 56 height 29
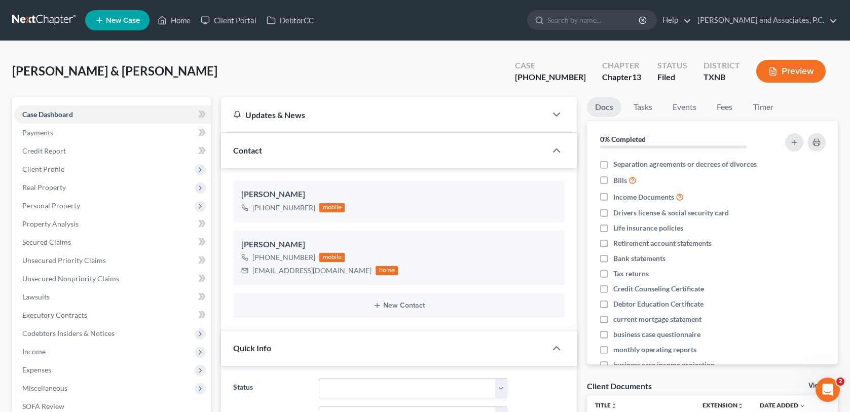
scroll to position [101, 0]
click at [182, 21] on link "Home" at bounding box center [174, 20] width 43 height 18
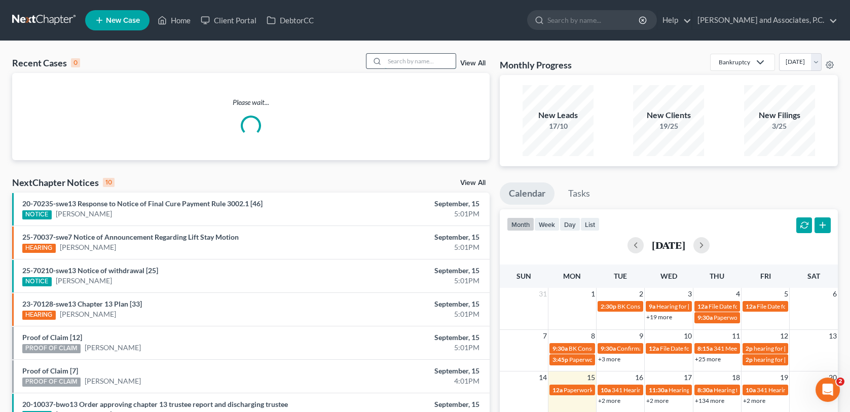
click at [391, 59] on input "search" at bounding box center [420, 61] width 71 height 15
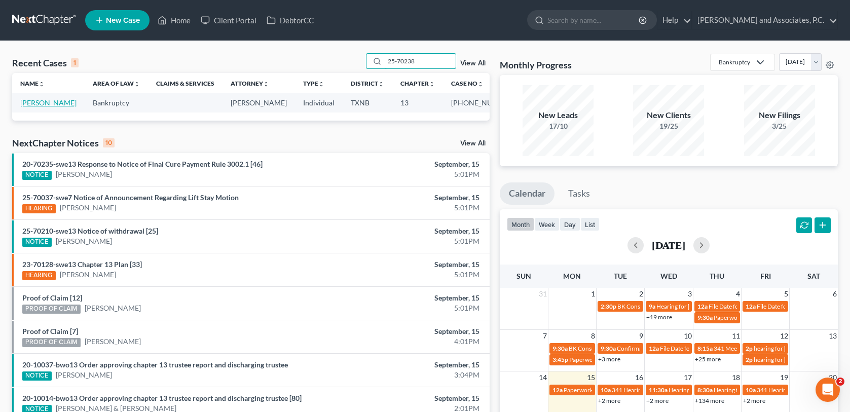
type input "25-70238"
click at [47, 103] on link "[PERSON_NAME]" at bounding box center [48, 102] width 56 height 9
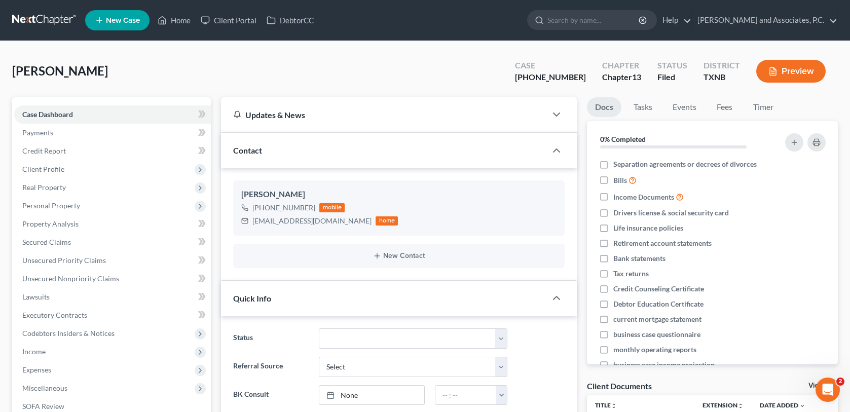
scroll to position [251, 0]
